Goal: Task Accomplishment & Management: Complete application form

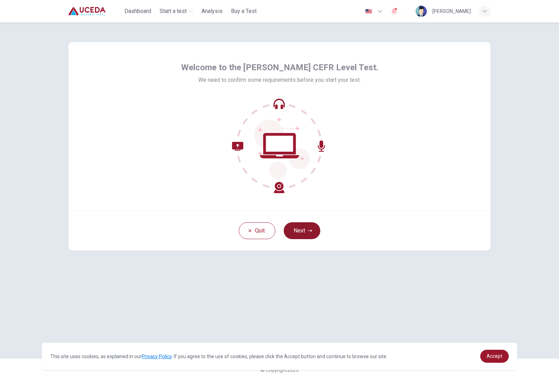
click at [314, 228] on button "Next" at bounding box center [301, 230] width 37 height 17
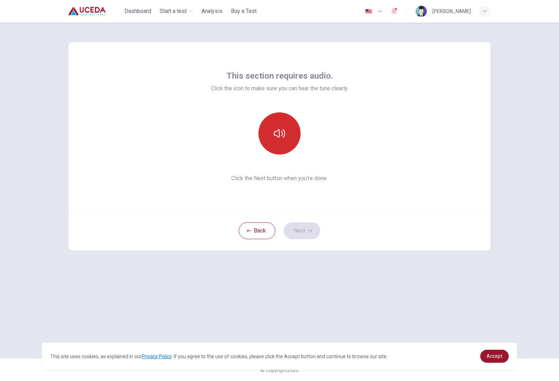
click at [282, 134] on icon "button" at bounding box center [279, 133] width 11 height 8
click at [304, 229] on button "Next" at bounding box center [301, 230] width 37 height 17
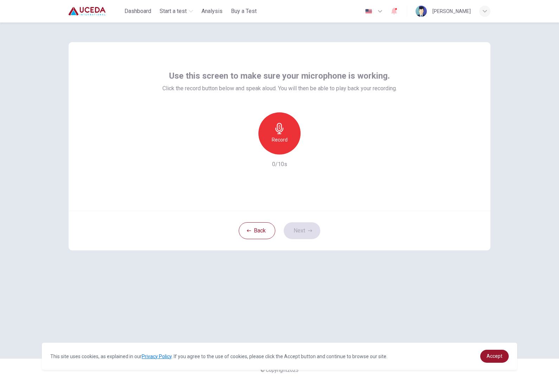
click at [288, 137] on div "Record" at bounding box center [279, 133] width 42 height 42
click at [312, 231] on icon "button" at bounding box center [310, 231] width 4 height 4
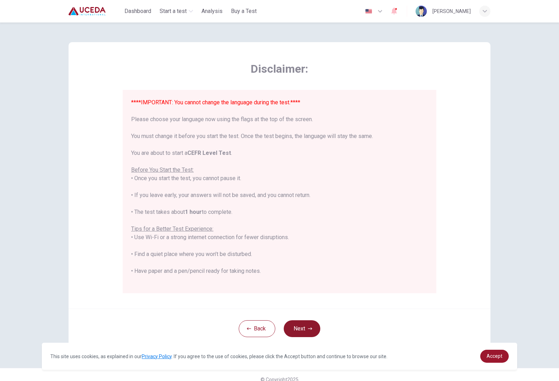
click at [312, 328] on button "Next" at bounding box center [301, 328] width 37 height 17
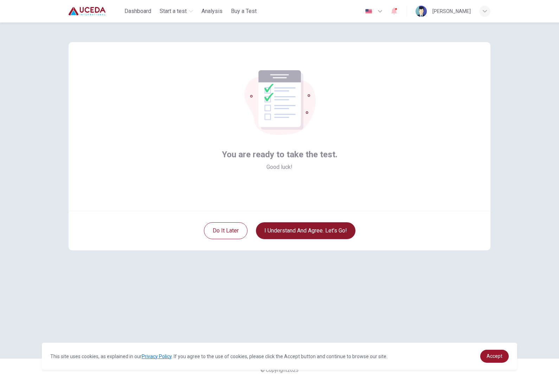
click at [344, 236] on button "I understand and agree. Let’s go!" at bounding box center [305, 230] width 99 height 17
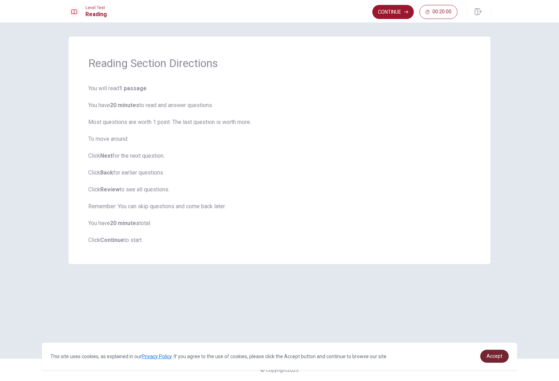
click at [497, 358] on span "Accept" at bounding box center [494, 356] width 16 height 6
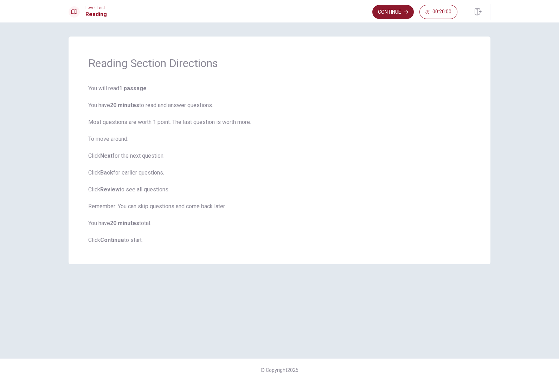
click at [393, 7] on button "Continue" at bounding box center [392, 12] width 41 height 14
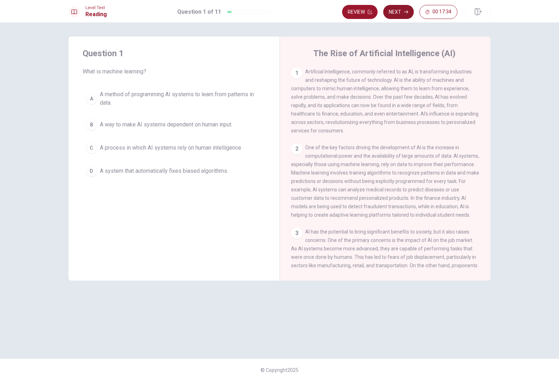
click at [402, 9] on button "Next" at bounding box center [398, 12] width 31 height 14
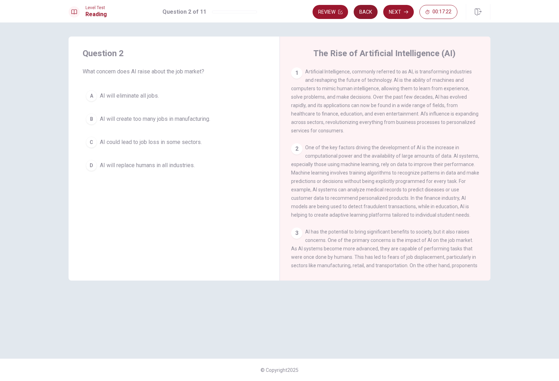
click at [363, 13] on button "Back" at bounding box center [365, 12] width 24 height 14
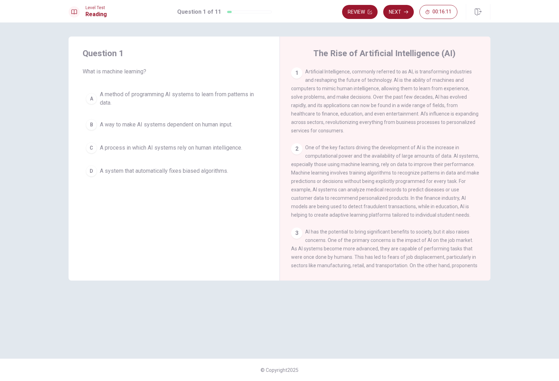
click at [101, 103] on span "A method of programming AI systems to learn from patterns in data." at bounding box center [181, 98] width 162 height 17
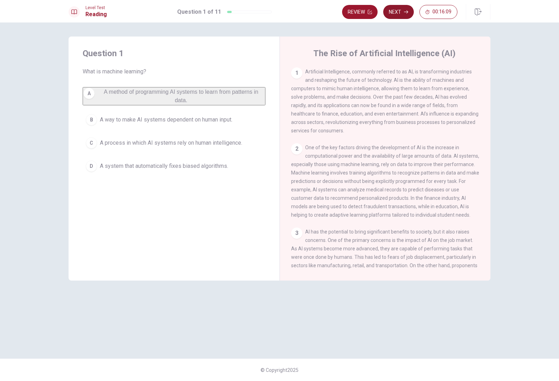
click at [409, 14] on button "Next" at bounding box center [398, 12] width 31 height 14
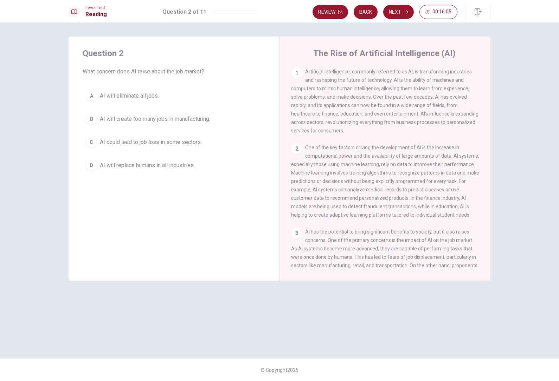
click at [97, 119] on div "B" at bounding box center [91, 118] width 11 height 11
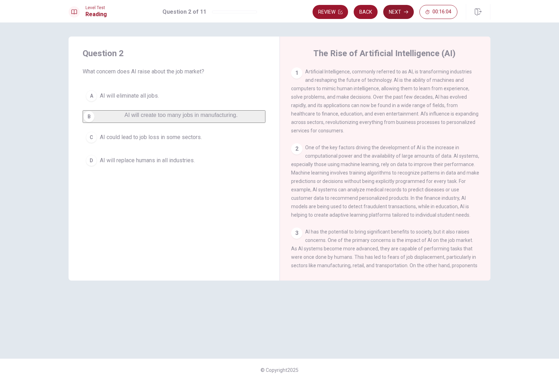
click at [410, 15] on button "Next" at bounding box center [398, 12] width 31 height 14
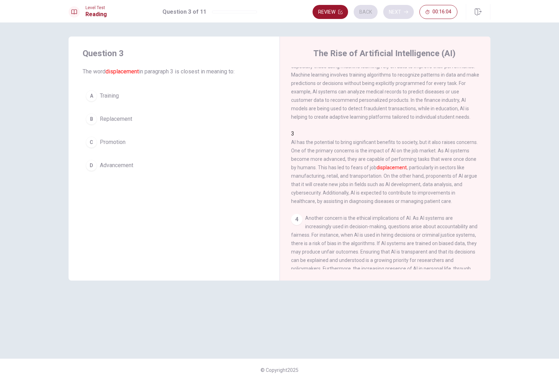
scroll to position [105, 0]
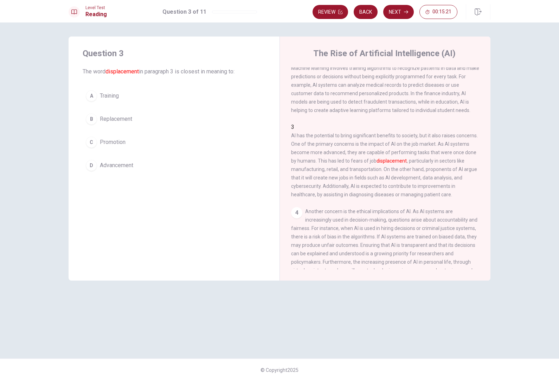
click at [93, 116] on div "B" at bounding box center [91, 118] width 11 height 11
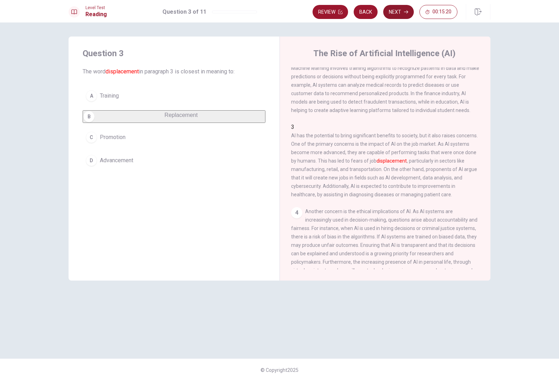
click at [406, 7] on button "Next" at bounding box center [398, 12] width 31 height 14
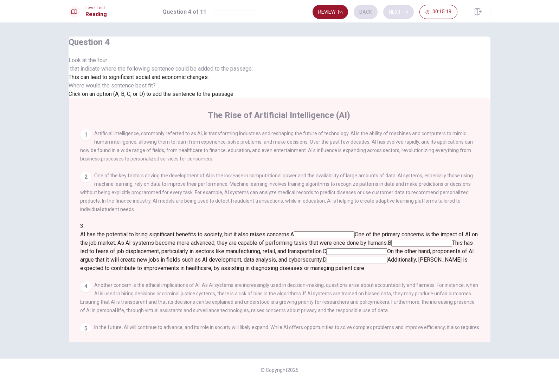
scroll to position [122, 0]
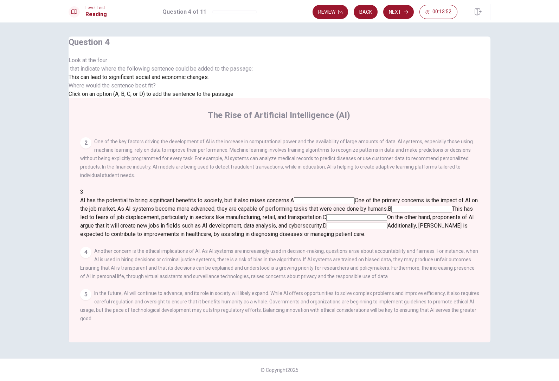
click at [387, 214] on input at bounding box center [356, 217] width 61 height 7
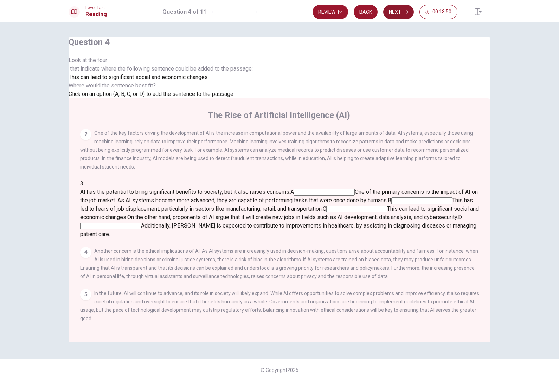
click at [401, 14] on button "Next" at bounding box center [398, 12] width 31 height 14
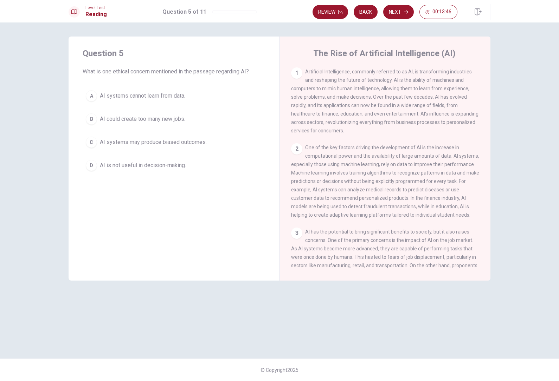
click at [102, 171] on button "D AI is not useful in decision-making." at bounding box center [174, 166] width 183 height 18
click at [401, 14] on button "Next" at bounding box center [398, 12] width 31 height 14
click at [91, 96] on div "A" at bounding box center [91, 95] width 11 height 11
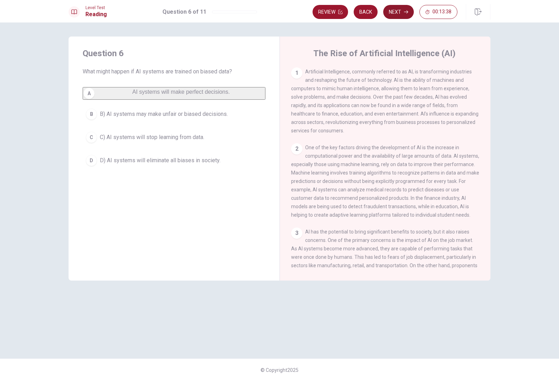
click at [399, 13] on button "Next" at bounding box center [398, 12] width 31 height 14
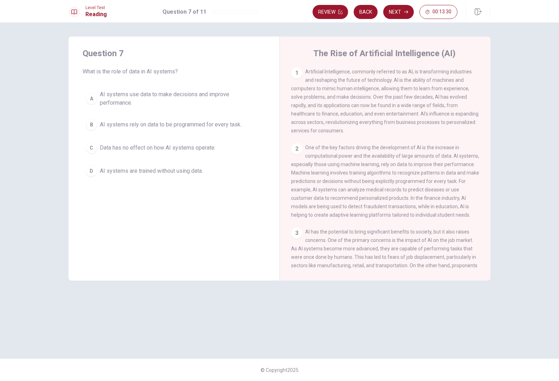
click at [136, 154] on button "C Data has no effect on how AI systems operate." at bounding box center [174, 148] width 183 height 18
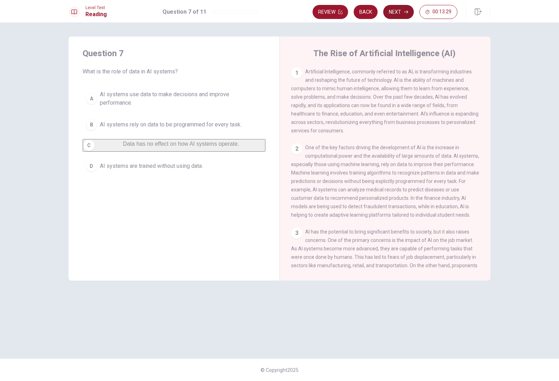
click at [399, 14] on button "Next" at bounding box center [398, 12] width 31 height 14
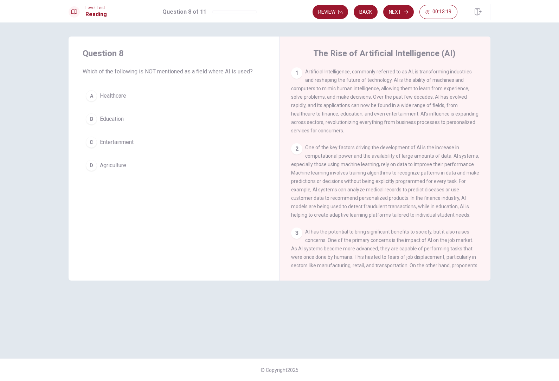
click at [98, 118] on button "B Education" at bounding box center [174, 119] width 183 height 18
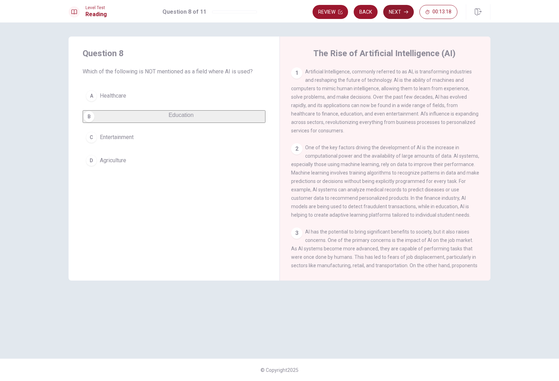
click at [395, 16] on button "Next" at bounding box center [398, 12] width 31 height 14
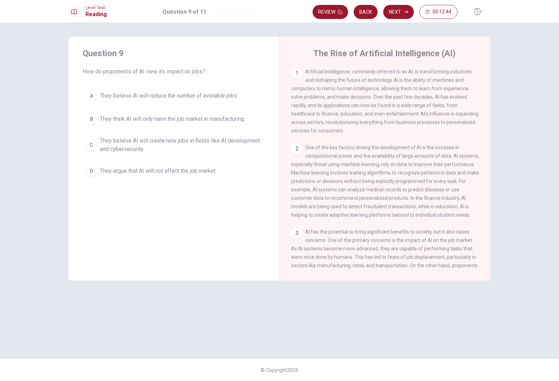
click at [104, 176] on button "D They argue that AI will not affect the job market." at bounding box center [174, 171] width 183 height 18
click at [410, 4] on div "Review Back Next 00:12:43" at bounding box center [401, 11] width 178 height 15
click at [397, 6] on button "Next" at bounding box center [398, 12] width 31 height 14
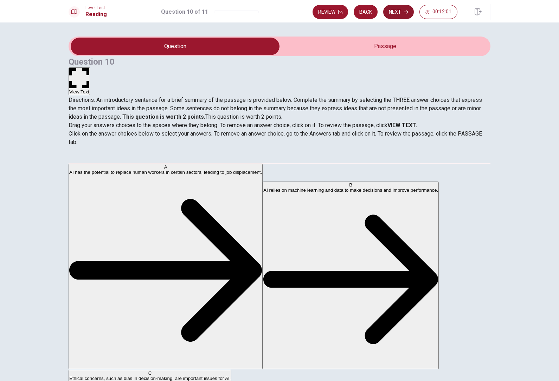
scroll to position [0, 0]
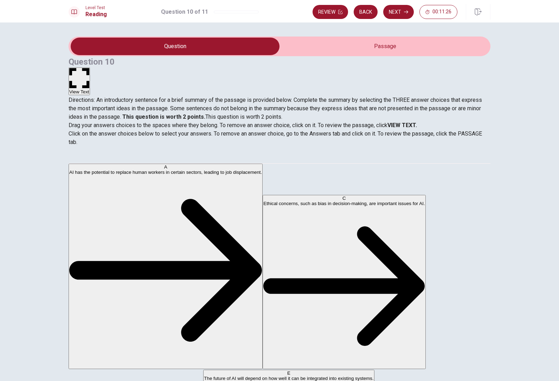
scroll to position [105, 0]
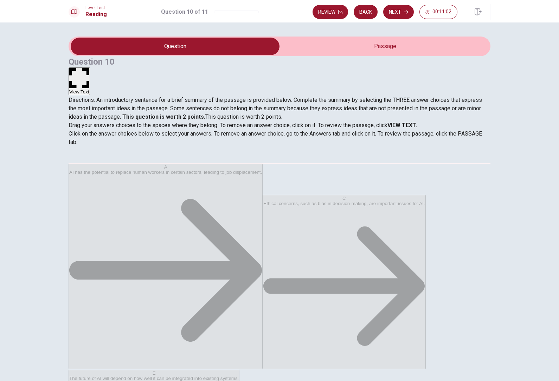
scroll to position [21, 0]
click at [400, 14] on button "Next" at bounding box center [398, 12] width 31 height 14
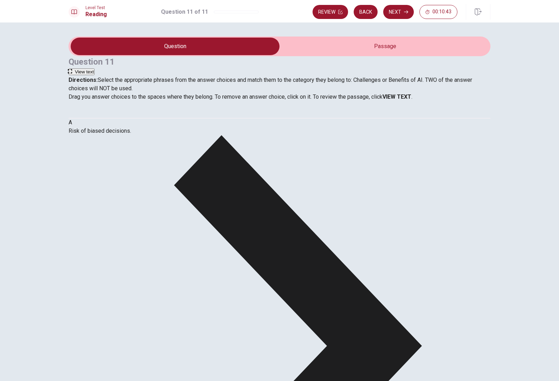
click at [403, 14] on button "Next" at bounding box center [398, 12] width 31 height 14
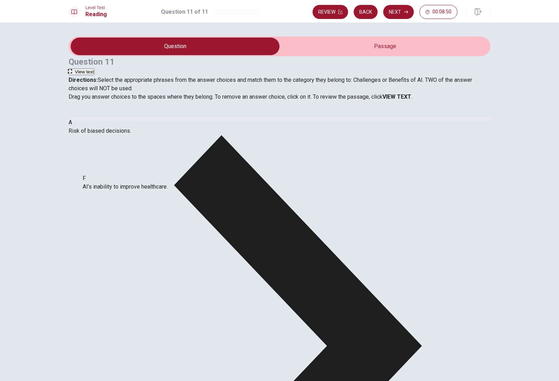
click at [521, 273] on div "Question 11 View text Directions: Select the appropriate phrases from the answe…" at bounding box center [279, 201] width 559 height 359
click at [399, 15] on button "Next" at bounding box center [398, 12] width 31 height 14
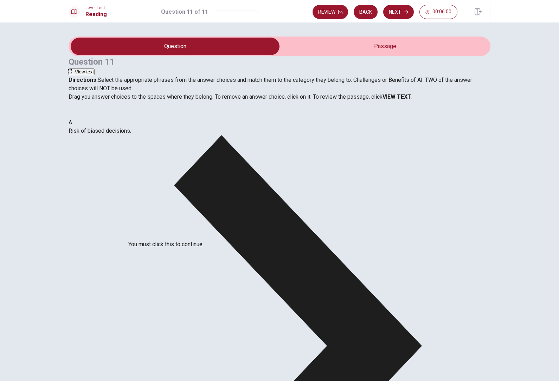
click at [210, 254] on input "You must click this to continue" at bounding box center [279, 190] width 559 height 381
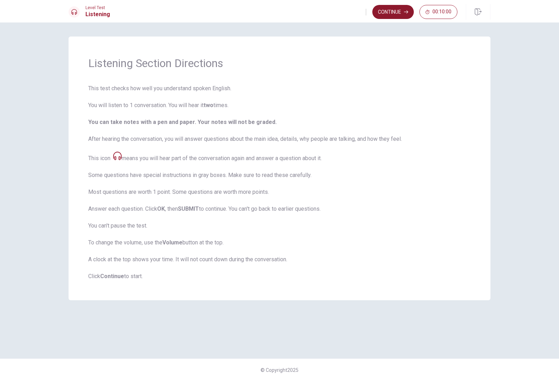
click at [386, 10] on button "Continue" at bounding box center [392, 12] width 41 height 14
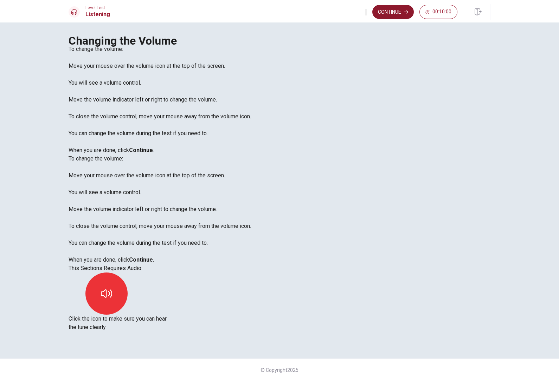
click at [393, 11] on button "Continue" at bounding box center [392, 12] width 41 height 14
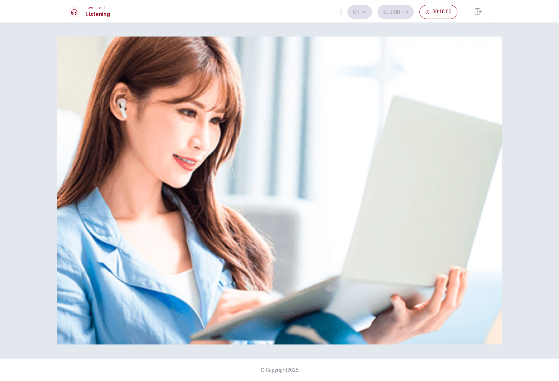
click at [517, 306] on div "Listen to this clip about a Science Project, then answer the questions. You can…" at bounding box center [279, 201] width 559 height 359
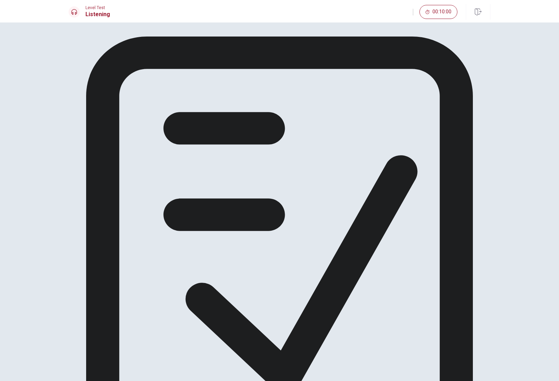
click at [446, 158] on div "Get ready to answer the questions. You may use your notes to help you answer." at bounding box center [279, 257] width 422 height 441
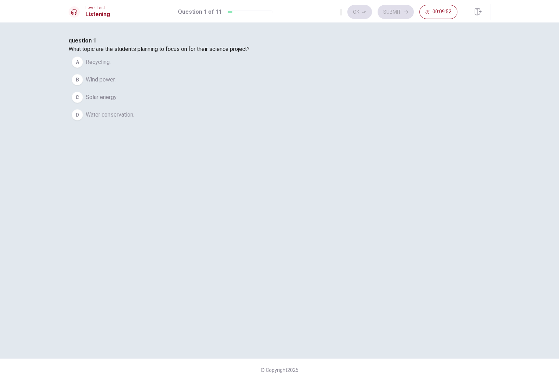
click at [83, 103] on div "C" at bounding box center [77, 97] width 11 height 11
click at [364, 13] on icon "button" at bounding box center [364, 12] width 4 height 2
click at [396, 10] on button "Submit" at bounding box center [395, 12] width 36 height 14
click at [224, 119] on span "They think the topic might be too complicated to explain." at bounding box center [155, 115] width 138 height 8
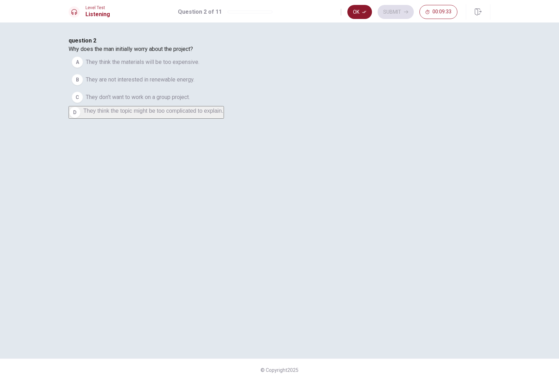
click at [360, 12] on button "Ok" at bounding box center [359, 12] width 25 height 14
click at [404, 13] on icon "button" at bounding box center [406, 12] width 4 height 4
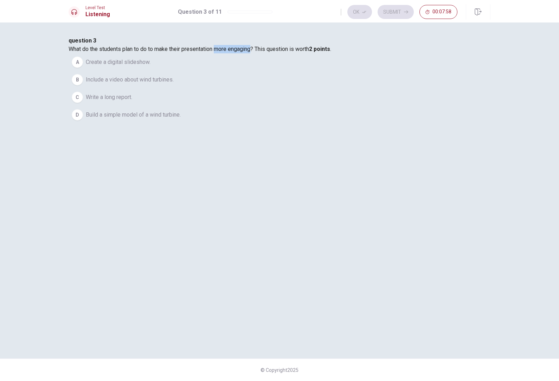
click at [83, 120] on div "D" at bounding box center [77, 114] width 11 height 11
click at [359, 11] on button "Ok" at bounding box center [359, 12] width 25 height 14
click at [407, 14] on icon "button" at bounding box center [406, 12] width 4 height 4
click at [199, 106] on button "C Wood and clay." at bounding box center [279, 98] width 422 height 18
click at [359, 17] on button "Ok" at bounding box center [359, 12] width 25 height 14
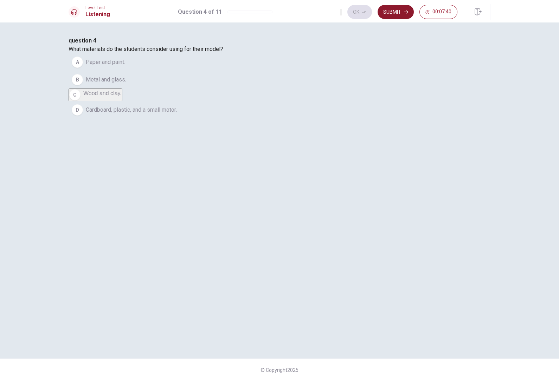
click at [401, 19] on button "Submit" at bounding box center [395, 12] width 36 height 14
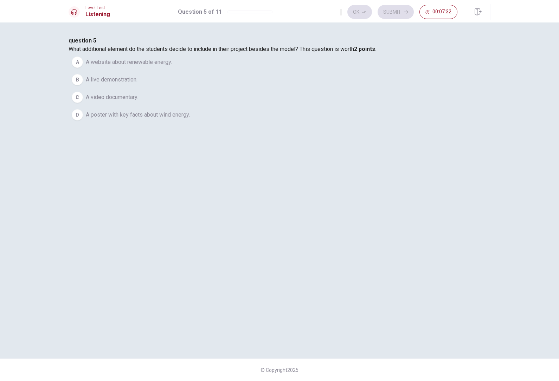
click at [172, 66] on span "A website about renewable energy." at bounding box center [129, 62] width 86 height 8
click at [360, 8] on button "Ok" at bounding box center [359, 12] width 25 height 14
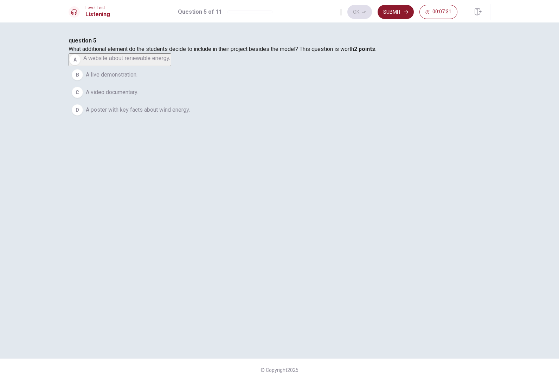
click at [400, 8] on button "Submit" at bounding box center [395, 12] width 36 height 14
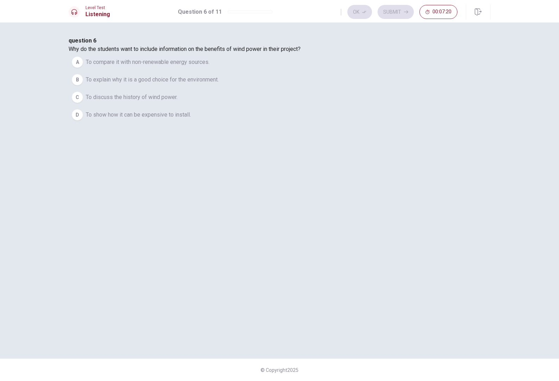
click at [297, 89] on button "B To explain why it is a good choice for the environment." at bounding box center [279, 80] width 422 height 18
click at [357, 11] on button "Ok" at bounding box center [359, 12] width 25 height 14
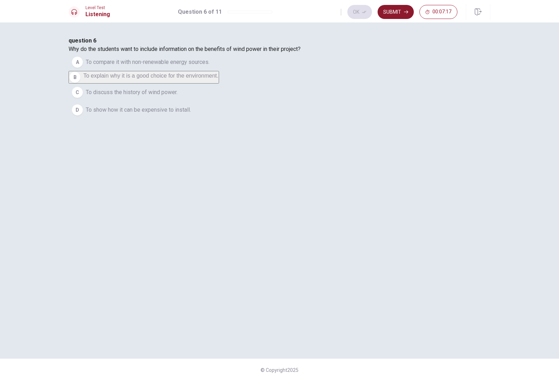
click at [399, 7] on button "Submit" at bounding box center [395, 12] width 36 height 14
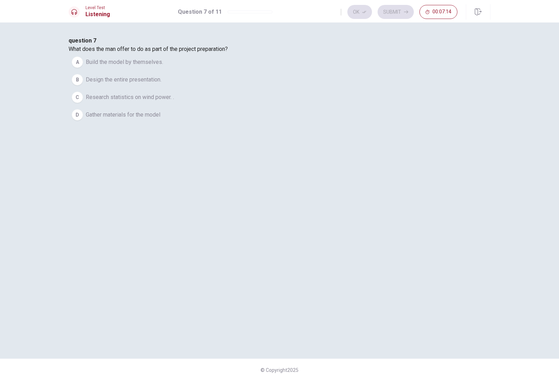
click at [191, 106] on button "C Research statistics on wind power. ." at bounding box center [279, 98] width 422 height 18
click at [359, 13] on button "Ok" at bounding box center [359, 12] width 25 height 14
click at [400, 7] on button "Submit" at bounding box center [395, 12] width 36 height 14
click at [221, 89] on button "B Stressed and worried." at bounding box center [279, 80] width 422 height 18
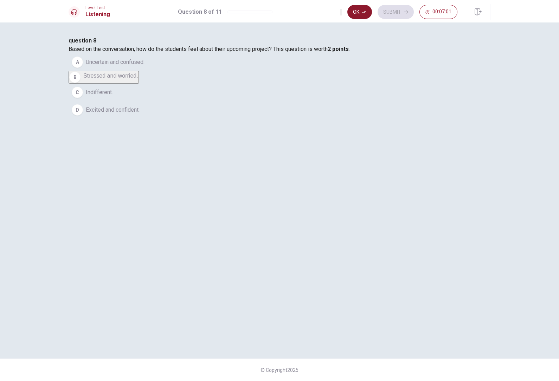
click at [366, 19] on button "Ok" at bounding box center [359, 12] width 25 height 14
click at [396, 5] on button "Submit" at bounding box center [395, 12] width 36 height 14
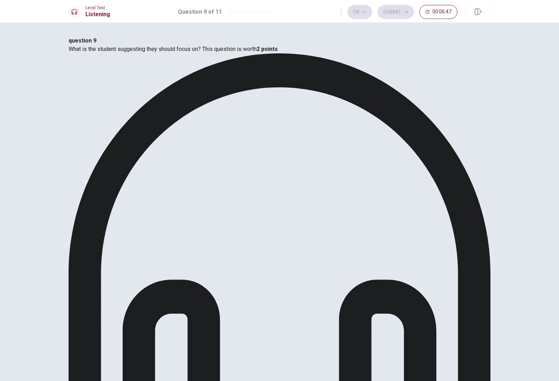
click at [363, 12] on icon "button" at bounding box center [364, 12] width 4 height 4
click at [405, 7] on button "Submit" at bounding box center [395, 12] width 36 height 14
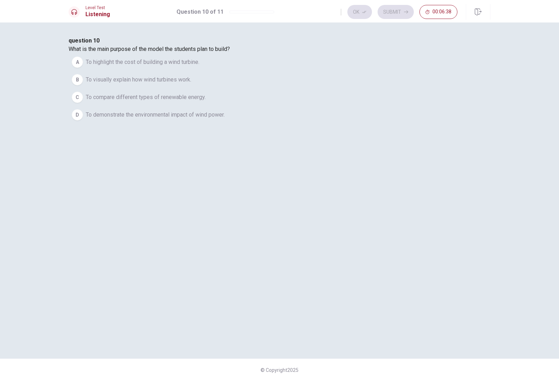
click at [191, 84] on span "To visually explain how wind turbines work." at bounding box center [138, 80] width 105 height 8
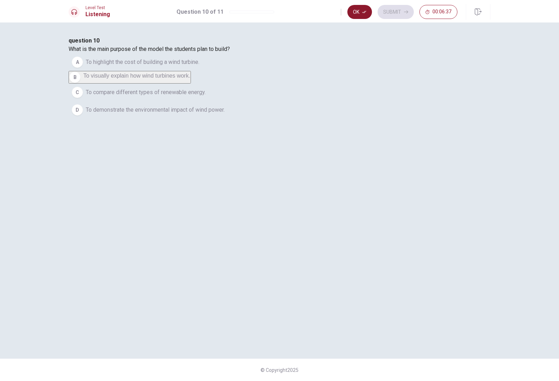
click at [361, 13] on button "Ok" at bounding box center [359, 12] width 25 height 14
click at [405, 12] on icon "button" at bounding box center [406, 12] width 4 height 4
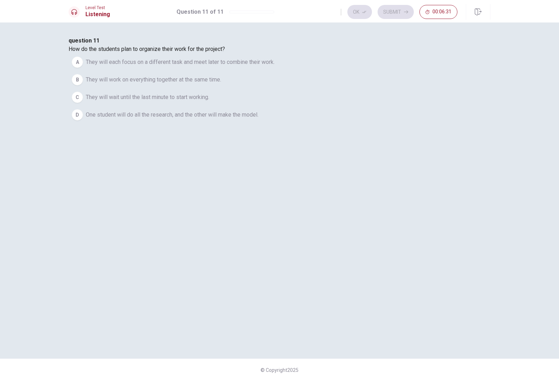
click at [221, 84] on span "They will work on everything together at the same time." at bounding box center [153, 80] width 135 height 8
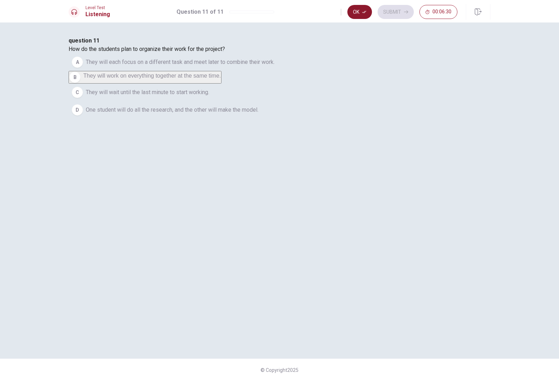
click at [364, 13] on icon "button" at bounding box center [364, 12] width 4 height 4
click at [407, 11] on icon "button" at bounding box center [406, 12] width 4 height 4
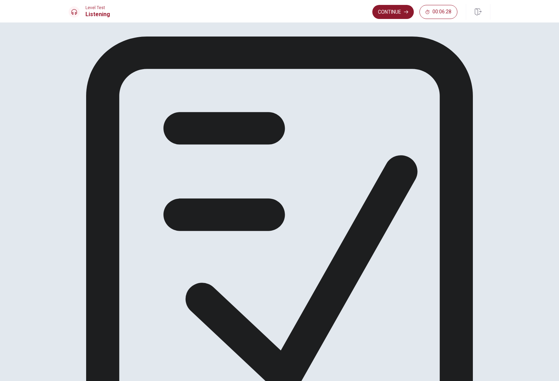
click at [399, 13] on button "Continue" at bounding box center [392, 12] width 41 height 14
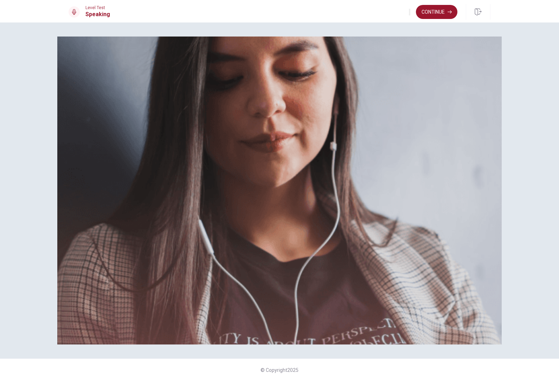
click at [119, 154] on span "There are 3 questions in this section. For each question, you will have 15 seco…" at bounding box center [187, 100] width 238 height 108
click at [448, 6] on button "Continue" at bounding box center [436, 12] width 41 height 14
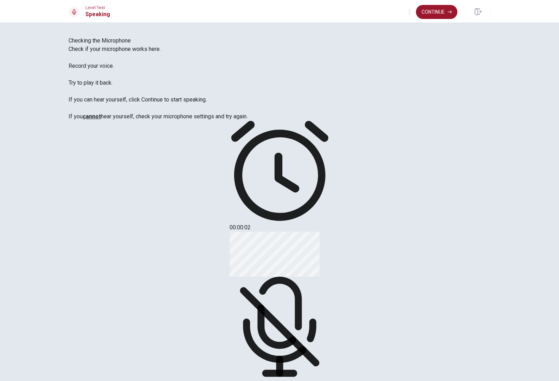
click at [329, 232] on div "Stop Recording" at bounding box center [279, 314] width 100 height 164
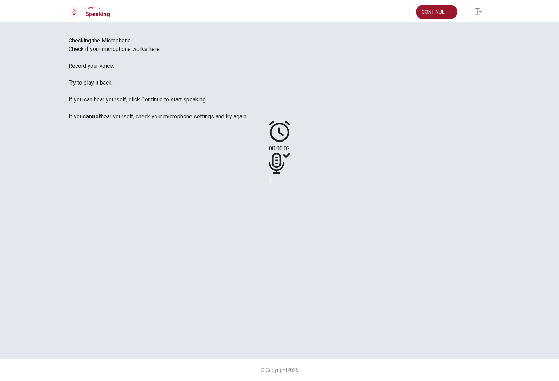
click at [272, 184] on button "Play Audio" at bounding box center [270, 180] width 1 height 7
click at [290, 176] on div at bounding box center [279, 165] width 21 height 24
click at [270, 184] on button "Record Again" at bounding box center [269, 180] width 1 height 7
click at [292, 230] on span "Stop Recording" at bounding box center [279, 237] width 25 height 15
click at [272, 184] on button "Play Audio" at bounding box center [270, 180] width 1 height 7
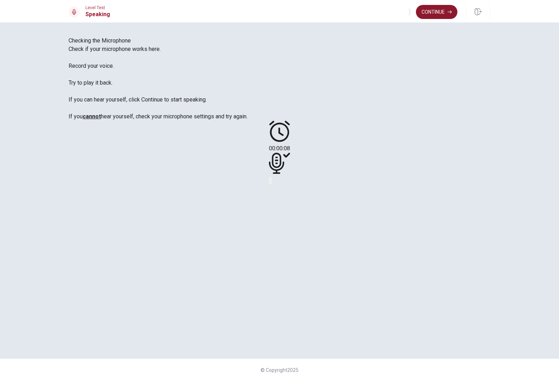
click at [441, 16] on button "Continue" at bounding box center [436, 12] width 41 height 14
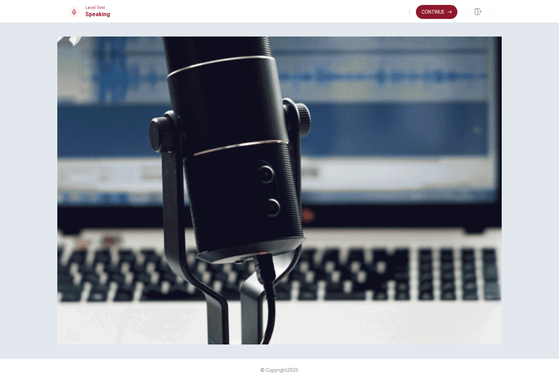
click at [443, 14] on button "Continue" at bounding box center [436, 12] width 41 height 14
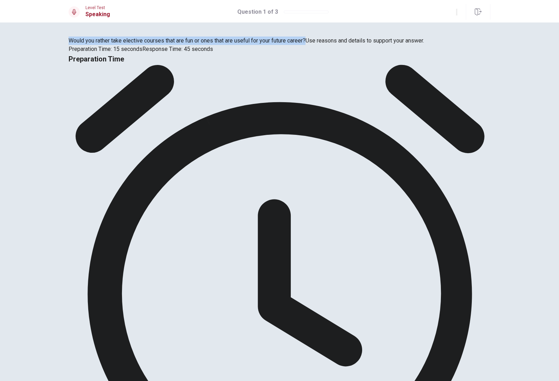
click at [81, 53] on div "Would you rather take elective courses that are fun or ones that are useful for…" at bounding box center [279, 45] width 422 height 17
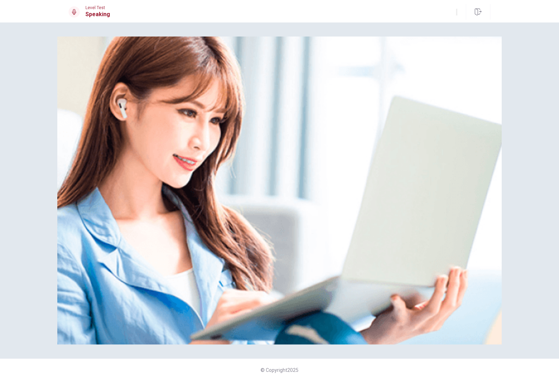
click at [557, 237] on div "Please Listen Carefully © Copyright 2025" at bounding box center [279, 201] width 559 height 359
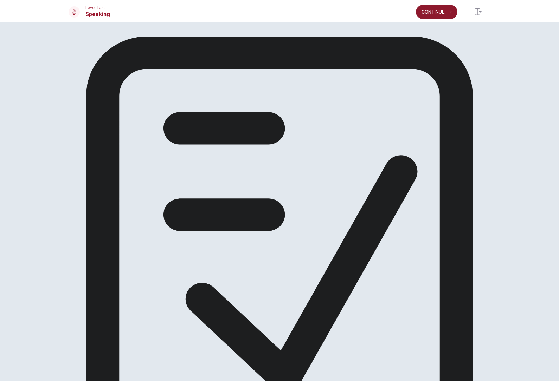
click at [436, 8] on button "Continue" at bounding box center [436, 12] width 41 height 14
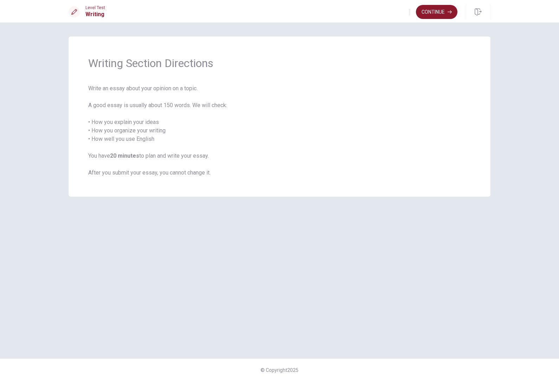
click at [444, 6] on button "Continue" at bounding box center [436, 12] width 41 height 14
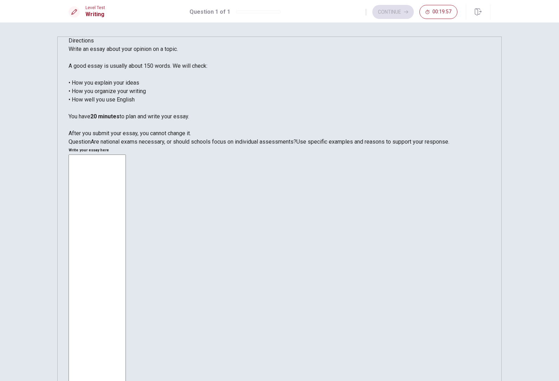
click at [126, 192] on textarea at bounding box center [96, 284] width 57 height 258
click at [93, 145] on span "Are national exams necessary, or should schools focus on individual assessments?" at bounding box center [193, 141] width 205 height 7
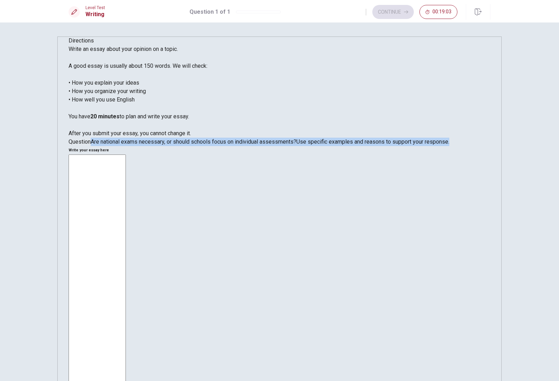
click at [126, 155] on textarea at bounding box center [96, 284] width 57 height 258
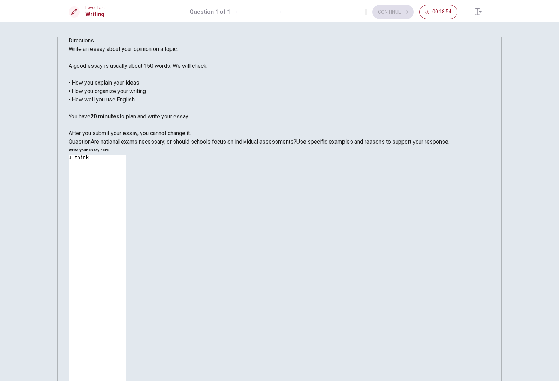
type textarea "I think"
click at [126, 205] on textarea "I think" at bounding box center [96, 284] width 57 height 258
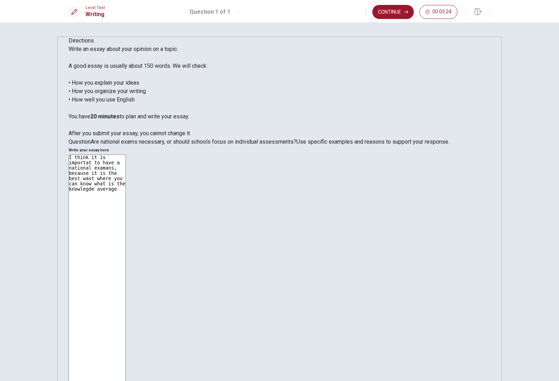
click at [126, 155] on textarea "I think it is importat to have a national examans, because it is the best wast …" at bounding box center [96, 284] width 57 height 258
click at [126, 155] on textarea "I think it is importat to have a national examans, because it is the best way w…" at bounding box center [96, 284] width 57 height 258
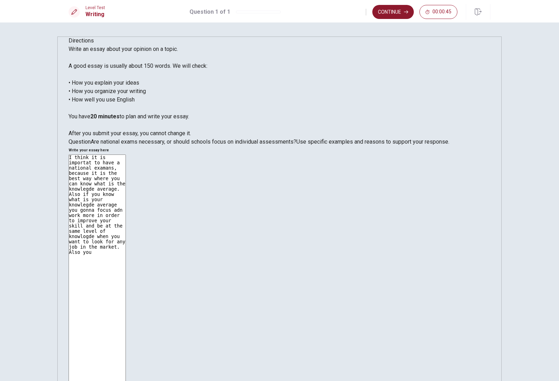
type textarea "I think it is importat to have a national examans, because it is the best way w…"
click at [394, 7] on button "Continue" at bounding box center [392, 12] width 41 height 14
click at [205, 248] on input "You must click this to continue" at bounding box center [279, 190] width 559 height 381
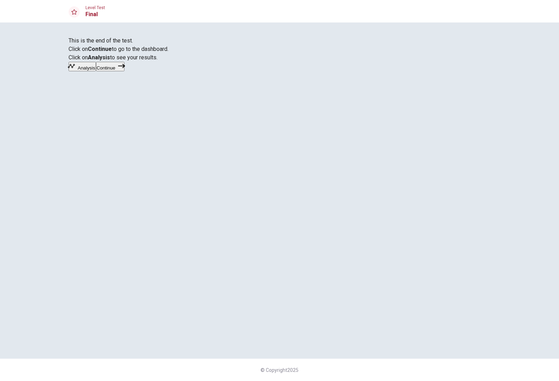
click at [124, 71] on button "Continue" at bounding box center [110, 66] width 28 height 9
